Goal: Use online tool/utility: Utilize a website feature to perform a specific function

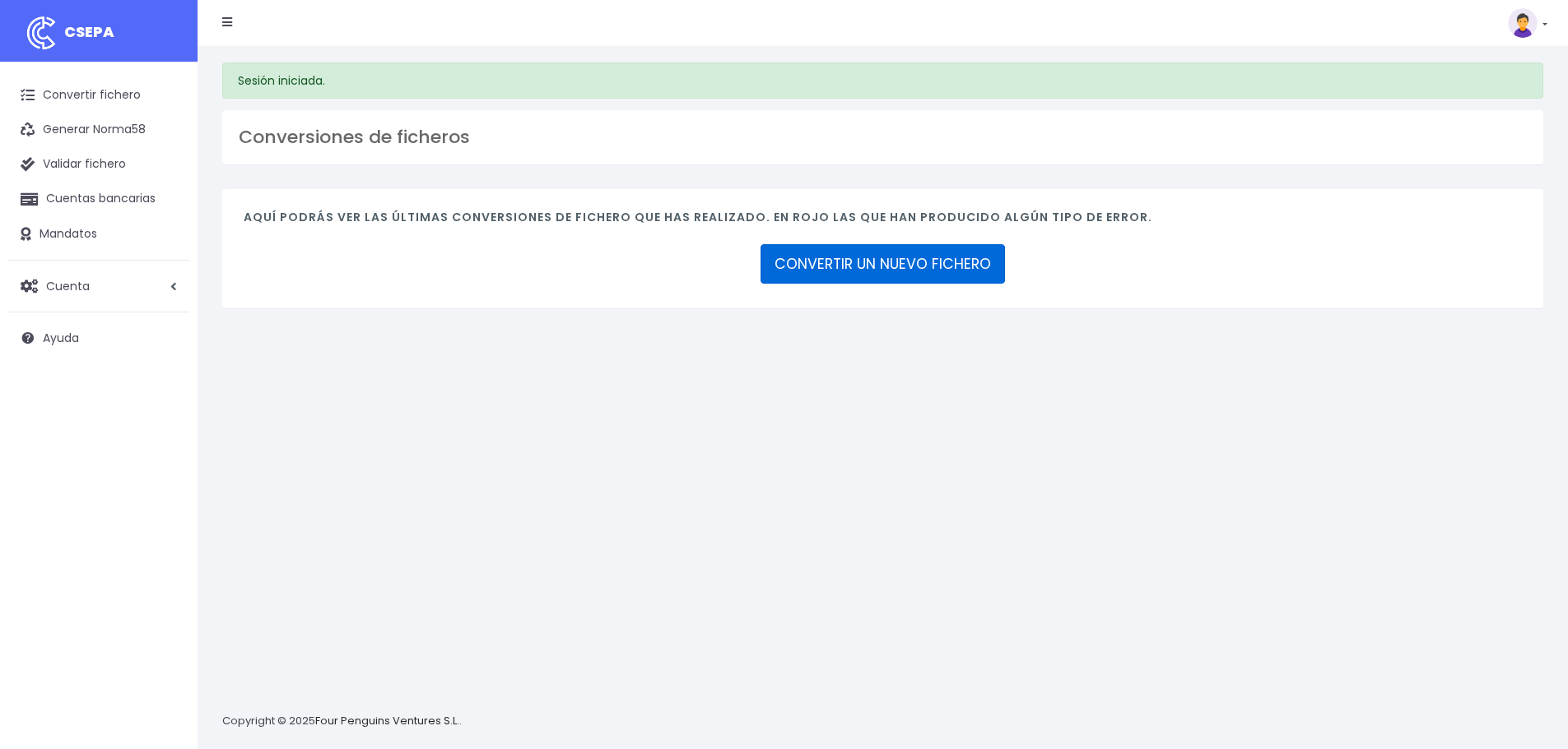
drag, startPoint x: 873, startPoint y: 265, endPoint x: 878, endPoint y: 284, distance: 19.6
click at [873, 265] on link "CONVERTIR UN NUEVO FICHERO" at bounding box center [882, 264] width 244 height 39
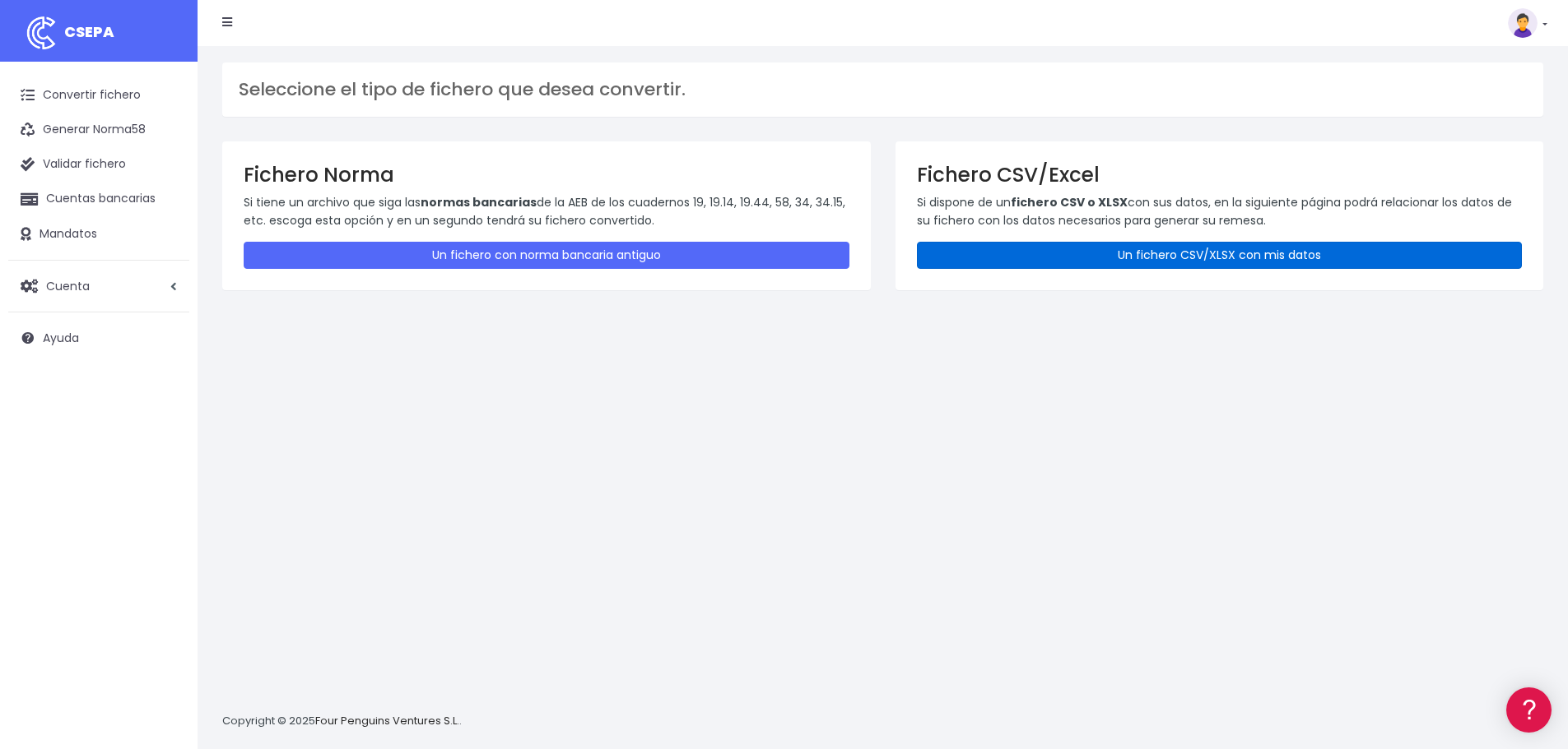
drag, startPoint x: 1004, startPoint y: 251, endPoint x: 826, endPoint y: 459, distance: 273.8
click at [1004, 252] on link "Un fichero CSV/XLSX con mis datos" at bounding box center [1219, 256] width 605 height 27
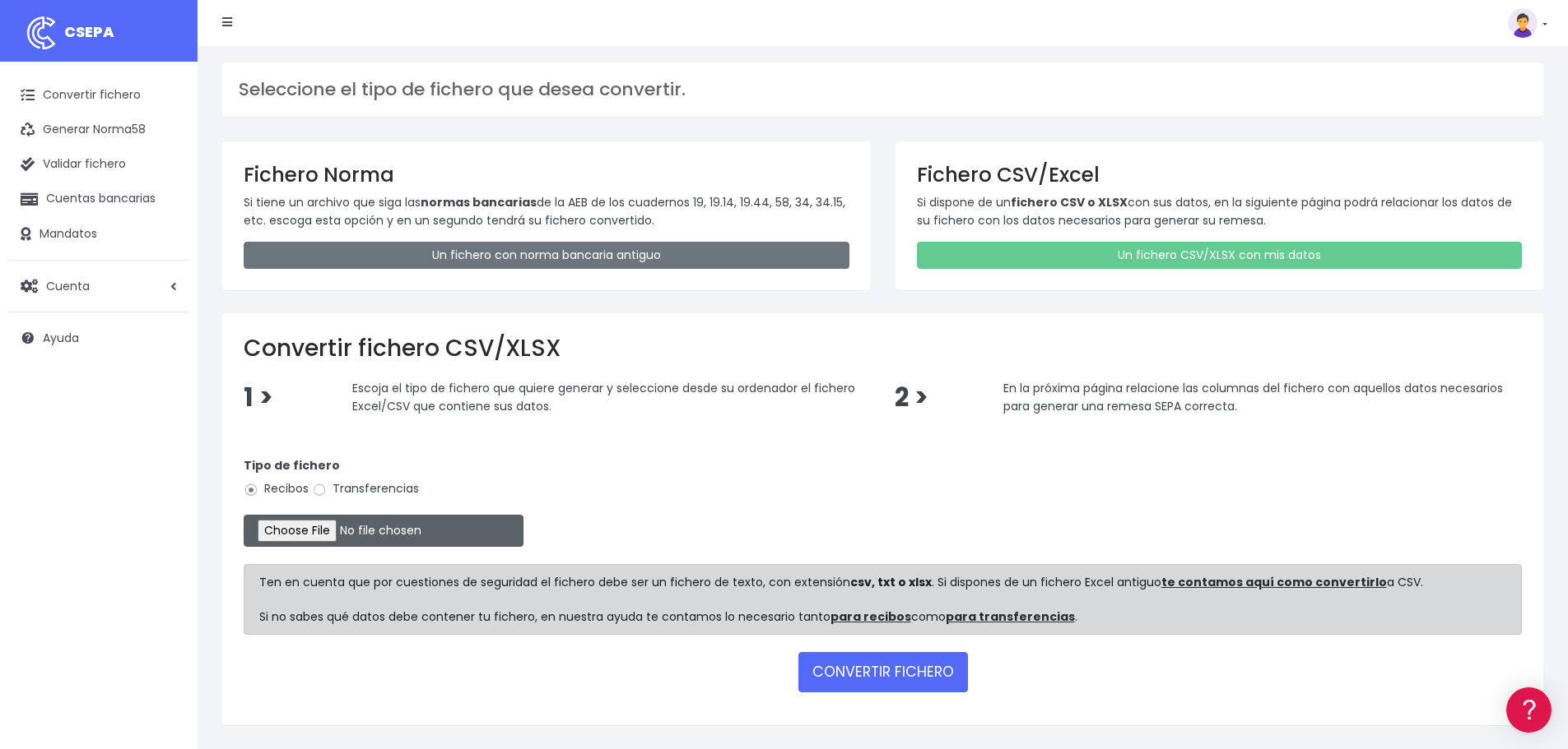
click at [326, 532] on input "file" at bounding box center [383, 531] width 280 height 32
click at [319, 489] on input "Transferencias" at bounding box center [319, 490] width 15 height 15
radio input "true"
click at [333, 528] on input "file" at bounding box center [383, 531] width 280 height 32
type input "C:\fakepath\Remesa Pagos Confort^LM 27082025.xlsx"
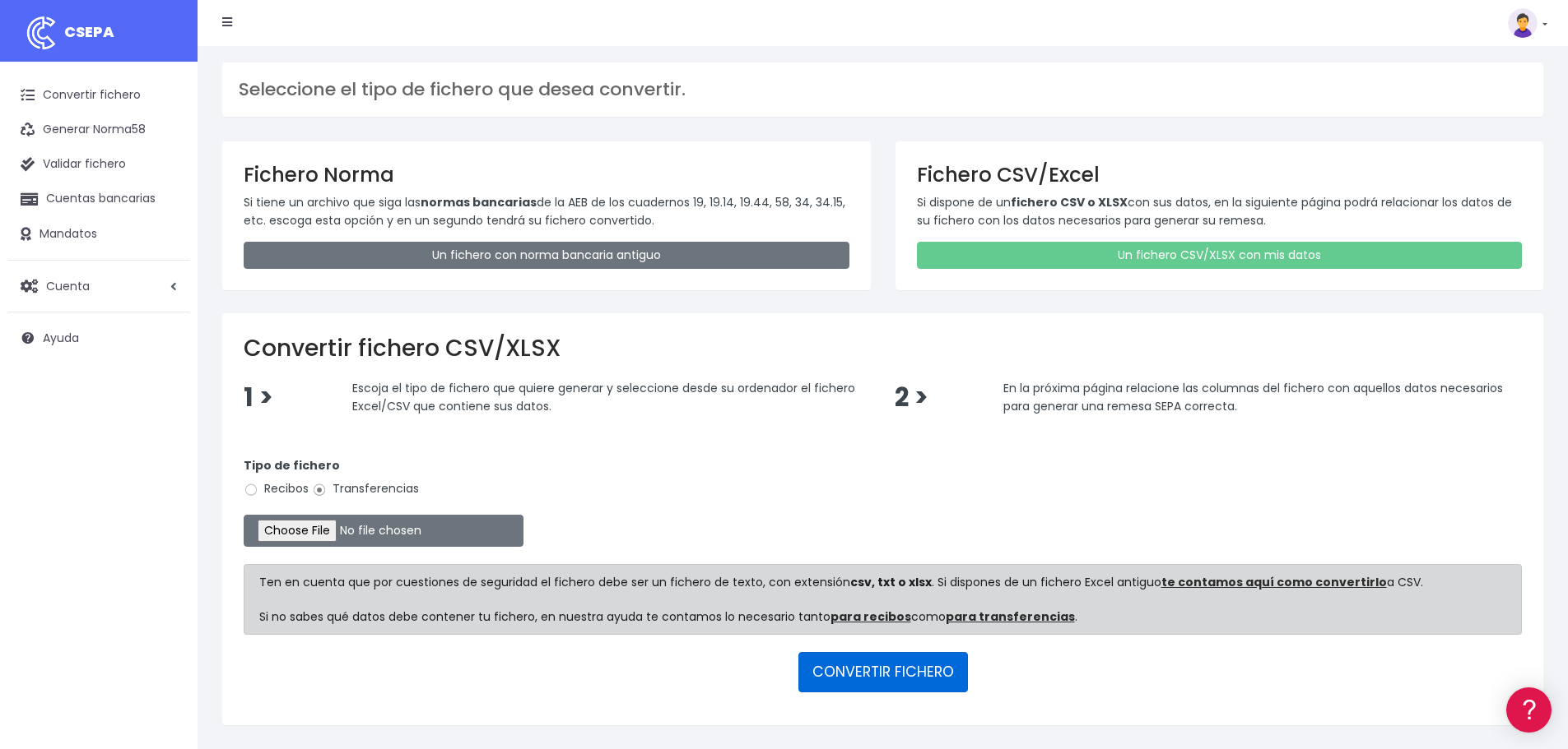
click at [861, 681] on button "CONVERTIR FICHERO" at bounding box center [883, 672] width 170 height 39
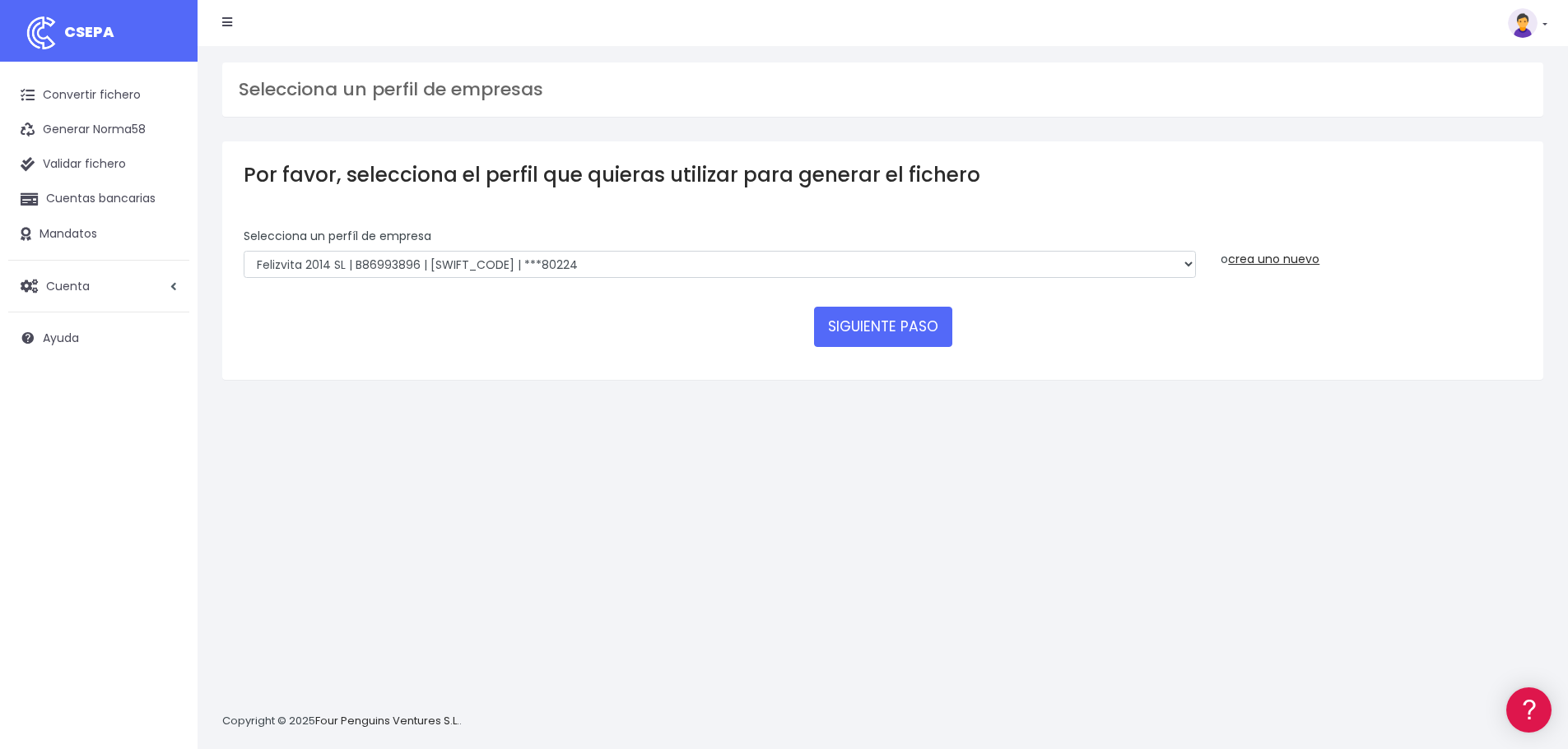
click at [620, 243] on div "Selecciona un perfíl de empresa Felizvita 2014 SL | B86993896 | CAIXESBBXXX | *…" at bounding box center [719, 253] width 952 height 51
click at [628, 264] on select "Felizvita 2014 SL | B86993896 | CAIXESBBXXX | ***80224 Assisvita Asistencia S.L…" at bounding box center [719, 265] width 952 height 28
select select "1686"
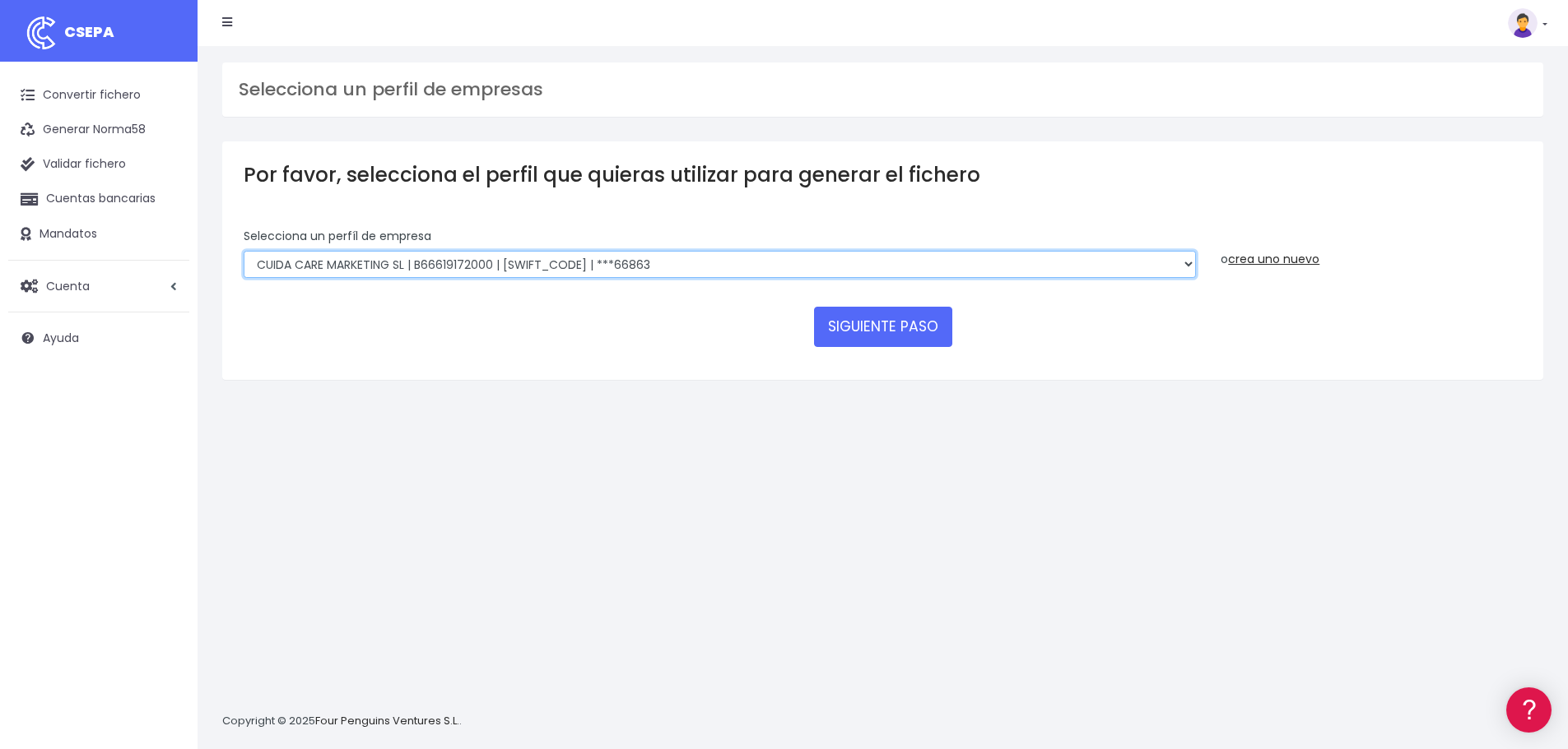
click at [243, 251] on select "Felizvita 2014 SL | B86993896 | CAIXESBBXXX | ***80224 Assisvita Asistencia S.L…" at bounding box center [719, 265] width 952 height 28
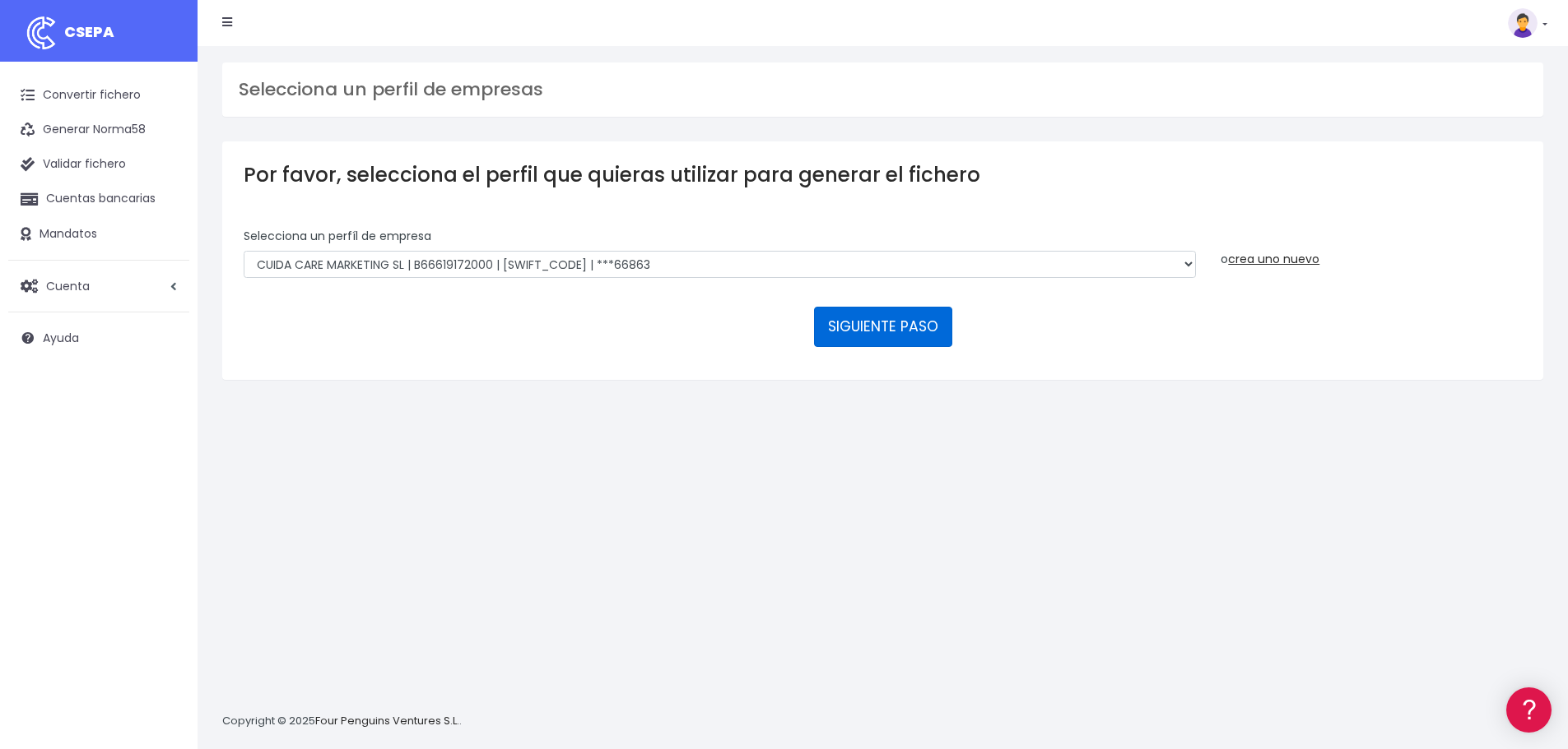
click at [864, 331] on button "SIGUIENTE PASO" at bounding box center [882, 326] width 138 height 39
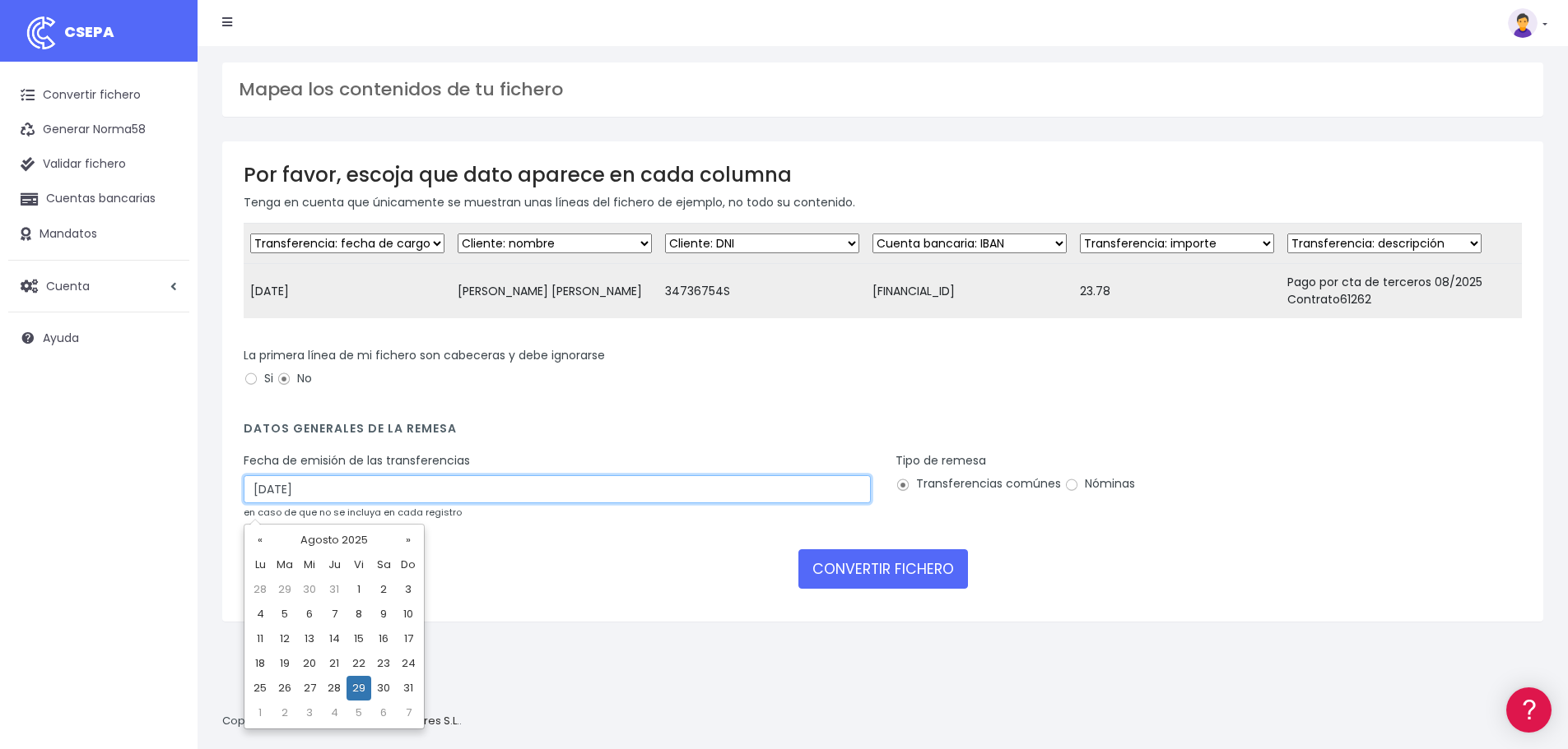
click at [323, 496] on input "29/08/2025" at bounding box center [557, 489] width 627 height 28
click at [305, 687] on td "27" at bounding box center [309, 688] width 25 height 25
type input "27/08/2025"
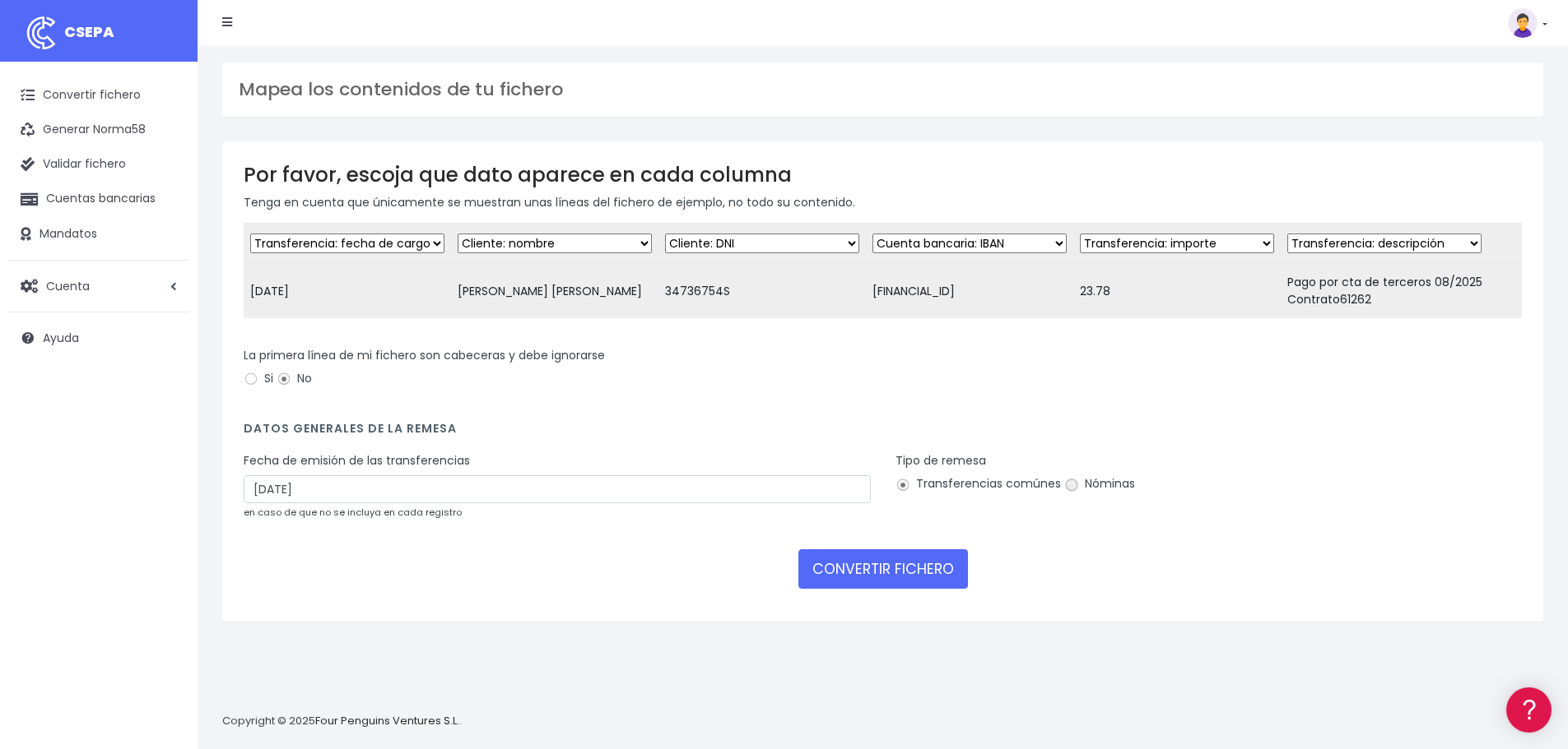
click at [1068, 493] on input "Nóminas" at bounding box center [1070, 484] width 15 height 15
radio input "true"
click at [921, 581] on button "CONVERTIR FICHERO" at bounding box center [883, 569] width 170 height 39
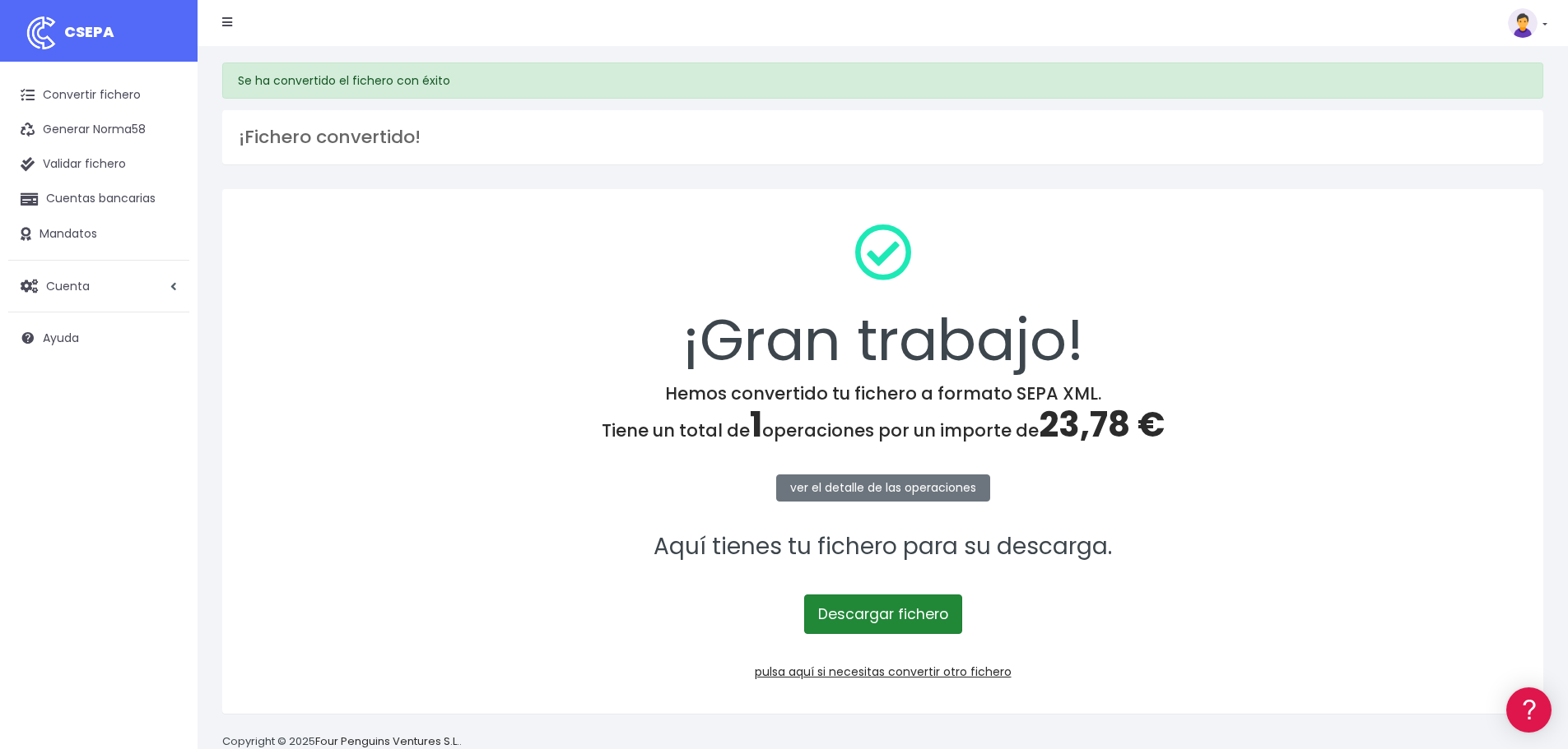
drag, startPoint x: 912, startPoint y: 613, endPoint x: 921, endPoint y: 614, distance: 9.1
click at [912, 613] on link "Descargar fichero" at bounding box center [883, 615] width 158 height 39
